Goal: Task Accomplishment & Management: Use online tool/utility

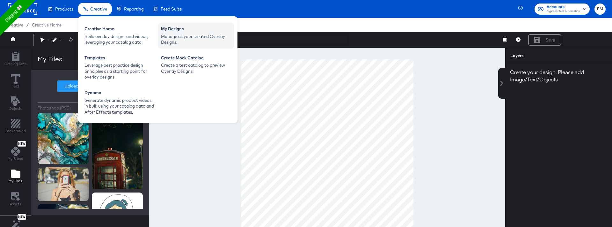
click at [177, 37] on div "Manage all your created Overlay Designs." at bounding box center [196, 39] width 70 height 12
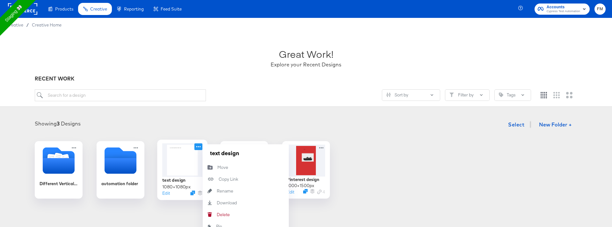
click at [196, 145] on icon at bounding box center [199, 146] width 8 height 7
drag, startPoint x: 238, startPoint y: 206, endPoint x: 232, endPoint y: 216, distance: 11.3
click at [232, 216] on div "text design Move Move Copy Link Copied! Rename Rename Download Download Delete …" at bounding box center [246, 188] width 86 height 88
click at [232, 216] on button "Delete Delete" at bounding box center [246, 215] width 86 height 12
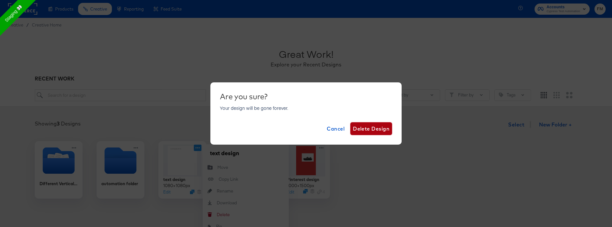
click at [377, 133] on button "Delete Design" at bounding box center [372, 128] width 42 height 13
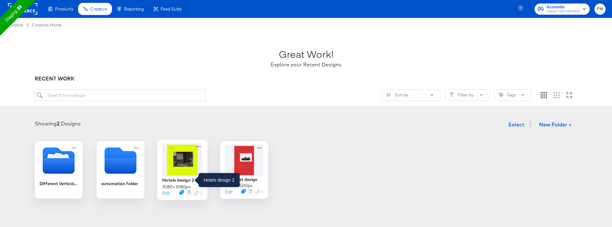
click at [191, 177] on div "Hotels design 2" at bounding box center [178, 180] width 32 height 6
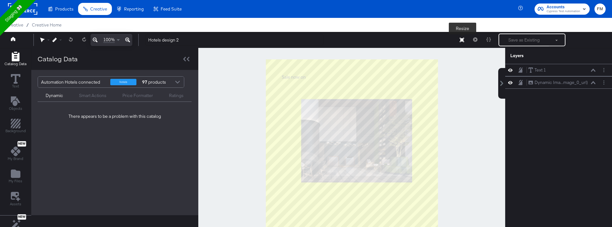
click at [462, 38] on icon at bounding box center [462, 40] width 4 height 4
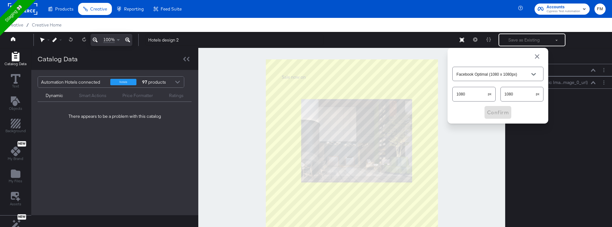
click at [432, 38] on div "Hotels design 2 Resize Facebook Optimal (1080 x 1080px) 1080 px 1080 px Confirm…" at bounding box center [373, 39] width 466 height 13
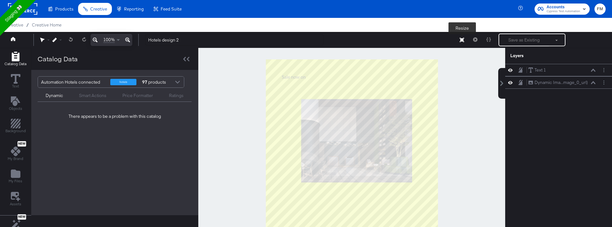
click at [460, 36] on button "Resize" at bounding box center [461, 39] width 13 height 11
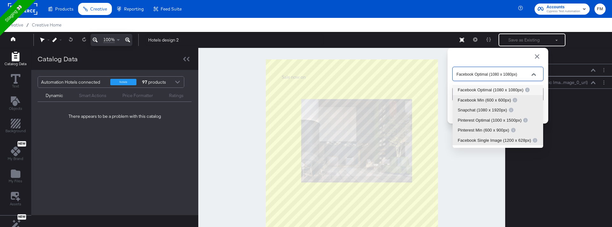
click at [513, 76] on input "Facebook Optimal (1080 x 1080px)" at bounding box center [493, 73] width 76 height 7
click at [499, 122] on div "Pinterest Optimal (1000 x 1500px)" at bounding box center [493, 120] width 70 height 6
type input "Pinterest Optimal (1000 x 1500px)"
type input "1000"
type input "1500"
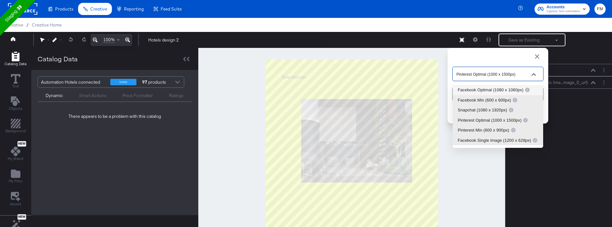
click at [498, 70] on input "Pinterest Optimal (1000 x 1500px)" at bounding box center [493, 73] width 76 height 7
click at [488, 140] on div "Facebook Single Image (1200 x 628px)" at bounding box center [498, 140] width 80 height 6
type input "Facebook Single Image (1200 x 628px)"
type input "1200"
type input "628"
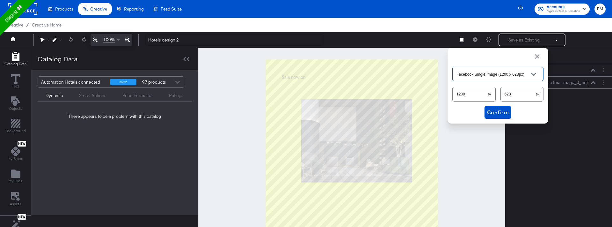
click at [482, 67] on div "Facebook Single Image (1200 x 628px)" at bounding box center [498, 74] width 91 height 14
click at [480, 75] on input "Facebook Single Image (1200 x 628px)" at bounding box center [493, 73] width 76 height 7
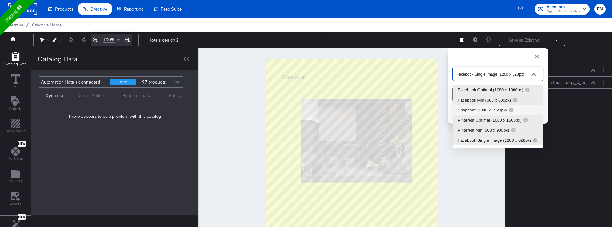
click at [480, 107] on div "Snapchat (1080 x 1920px)" at bounding box center [486, 110] width 56 height 6
type input "Snapchat (1080 x 1920px)"
type input "1080"
type input "1920"
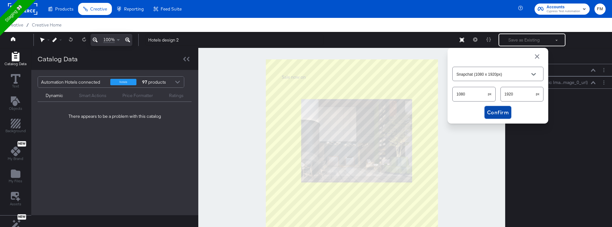
click at [495, 109] on span "Confirm" at bounding box center [498, 112] width 22 height 9
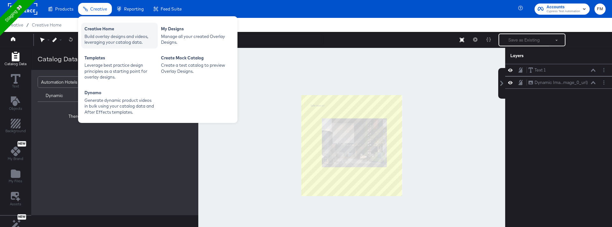
click at [115, 33] on div "Build overlay designs and videos, leveraging your catalog data." at bounding box center [120, 39] width 70 height 12
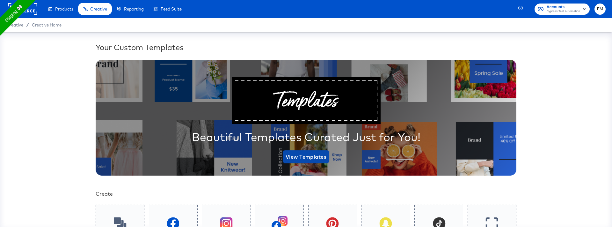
click at [313, 157] on span "View Templates" at bounding box center [306, 156] width 41 height 9
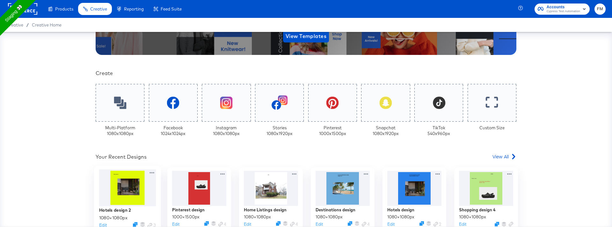
scroll to position [121, 0]
click at [111, 109] on div at bounding box center [119, 103] width 51 height 40
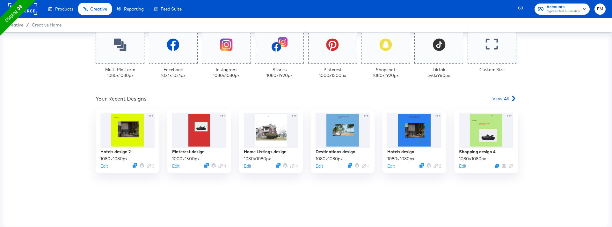
scroll to position [194, 0]
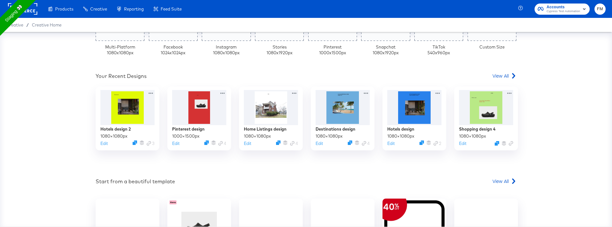
scroll to position [202, 0]
click at [503, 74] on span "View All" at bounding box center [501, 75] width 16 height 6
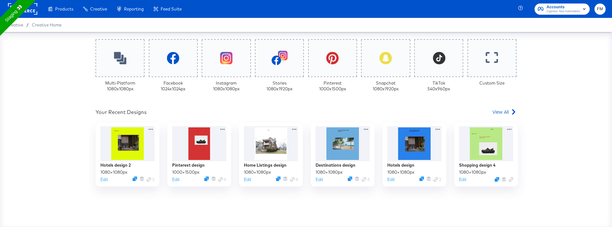
scroll to position [171, 0]
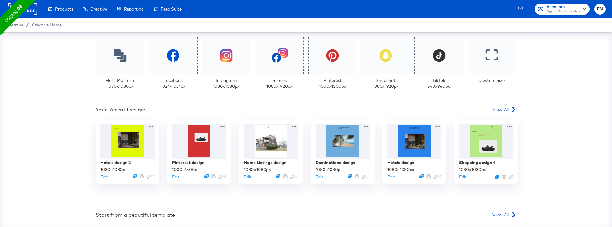
scroll to position [168, 0]
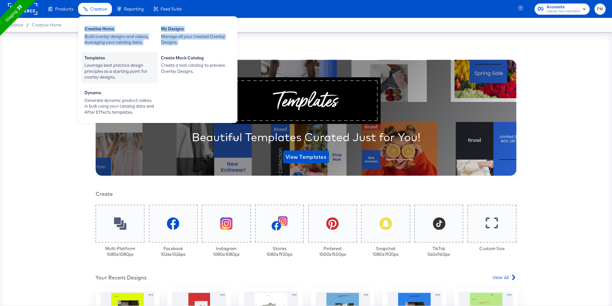
drag, startPoint x: 85, startPoint y: 13, endPoint x: 146, endPoint y: 51, distance: 71.9
click at [112, 15] on li "Creative Creative Creative Home Build overlay designs and videos, leveraging yo…" at bounding box center [95, 9] width 34 height 12
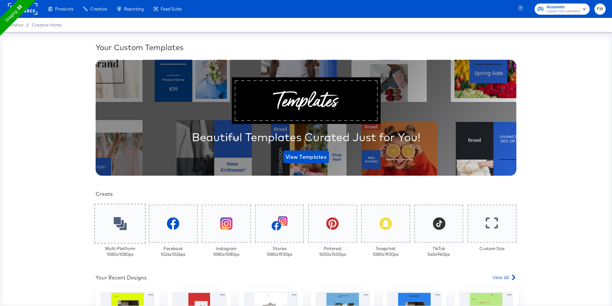
click at [122, 217] on icon at bounding box center [120, 223] width 13 height 13
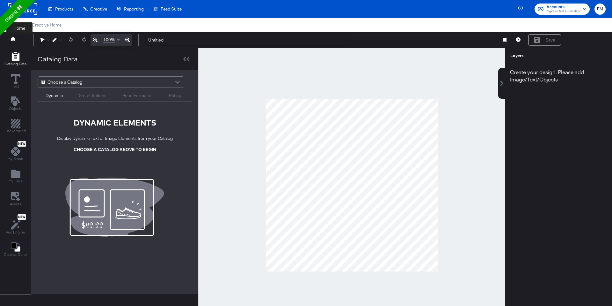
click at [16, 40] on button at bounding box center [19, 39] width 26 height 11
click at [13, 40] on icon at bounding box center [13, 39] width 4 height 4
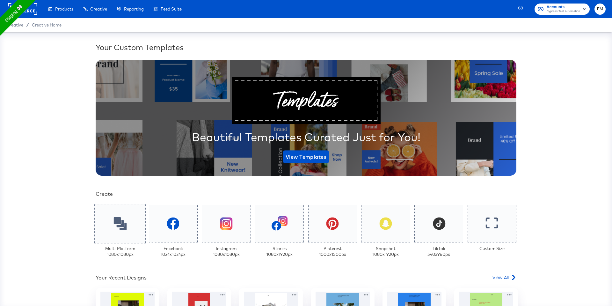
click at [124, 220] on icon at bounding box center [120, 223] width 13 height 13
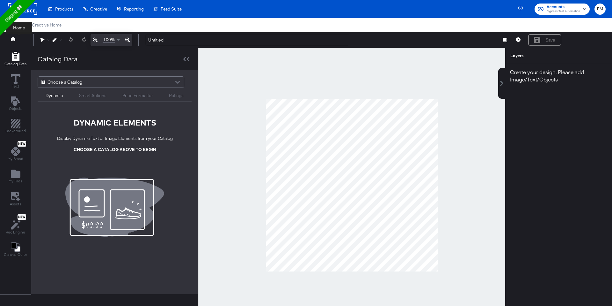
click at [15, 40] on icon at bounding box center [13, 39] width 4 height 4
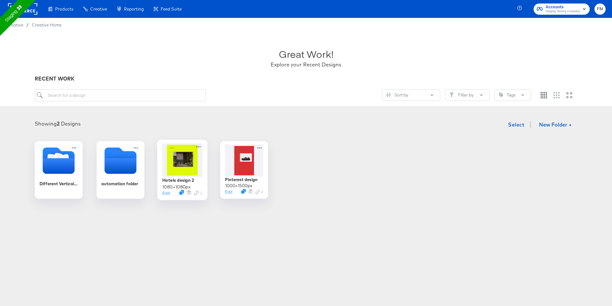
click at [163, 161] on div at bounding box center [182, 159] width 40 height 33
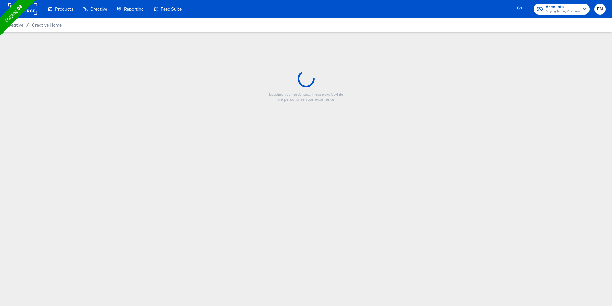
type input "Hotels design 2"
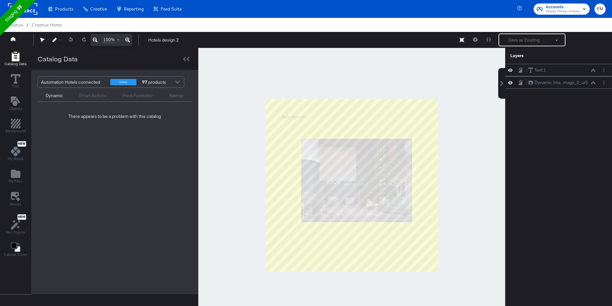
click at [15, 61] on div "Catalog Data" at bounding box center [15, 59] width 22 height 15
click at [18, 63] on span "Catalog Data" at bounding box center [15, 63] width 22 height 5
click at [14, 84] on div "Text" at bounding box center [16, 81] width 10 height 15
click at [10, 103] on div "Objects" at bounding box center [15, 103] width 13 height 15
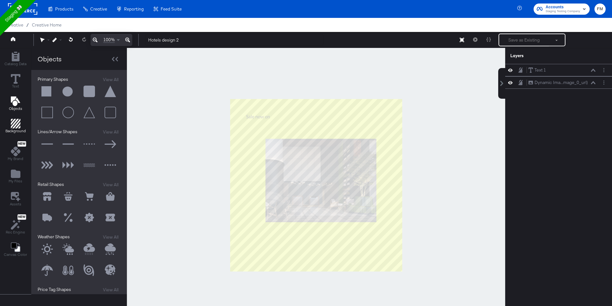
click at [11, 126] on icon "Add Rectangle" at bounding box center [16, 124] width 10 height 10
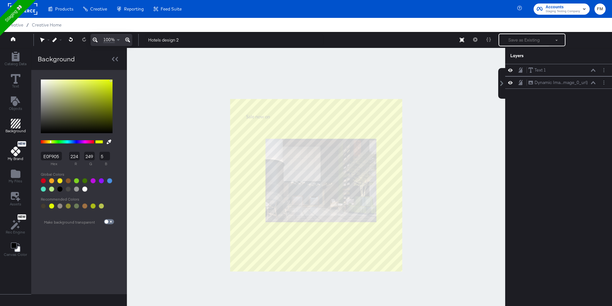
click at [14, 153] on icon at bounding box center [16, 151] width 10 height 10
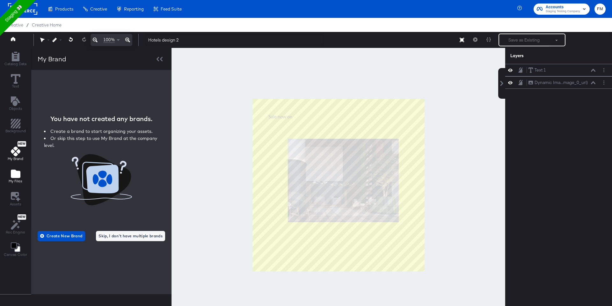
click at [14, 180] on span "My Files" at bounding box center [16, 180] width 14 height 5
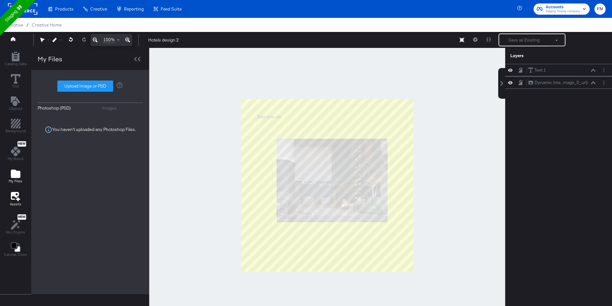
click at [12, 202] on span "Assets" at bounding box center [15, 203] width 11 height 5
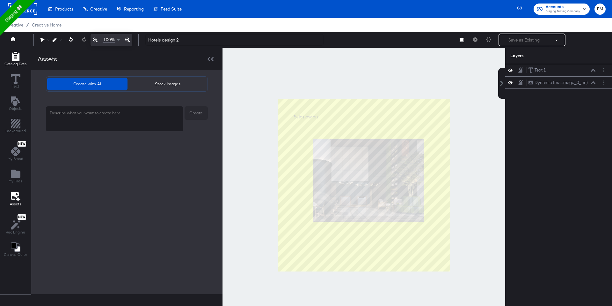
click at [15, 53] on icon "Add Rectangle" at bounding box center [16, 57] width 10 height 10
